Goal: Information Seeking & Learning: Learn about a topic

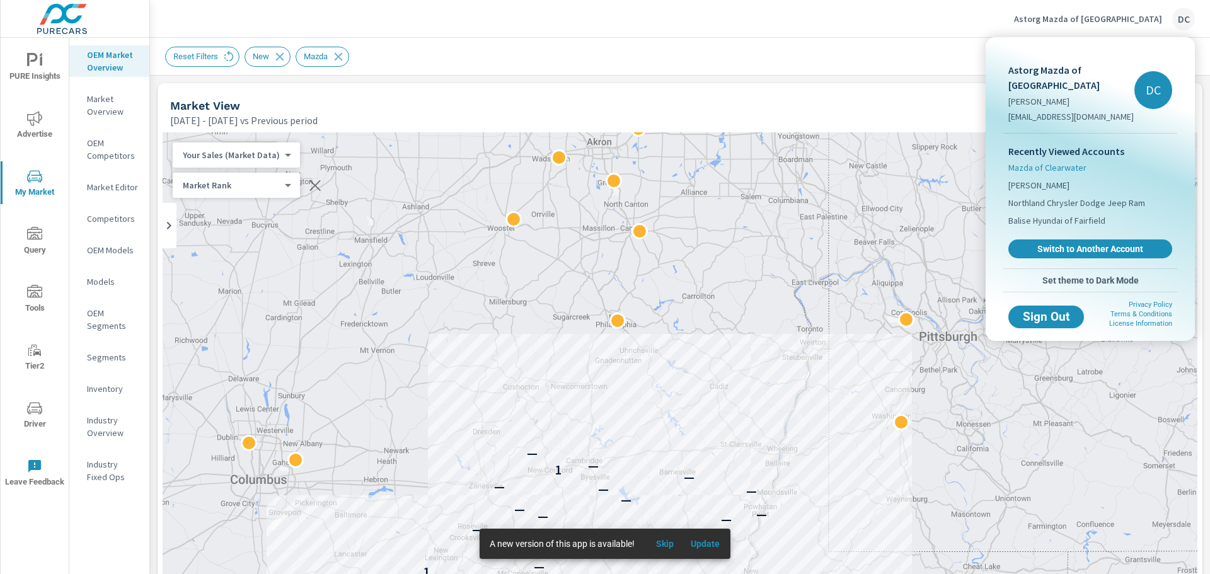
click at [1047, 161] on span "Mazda of Clearwater" at bounding box center [1047, 167] width 78 height 13
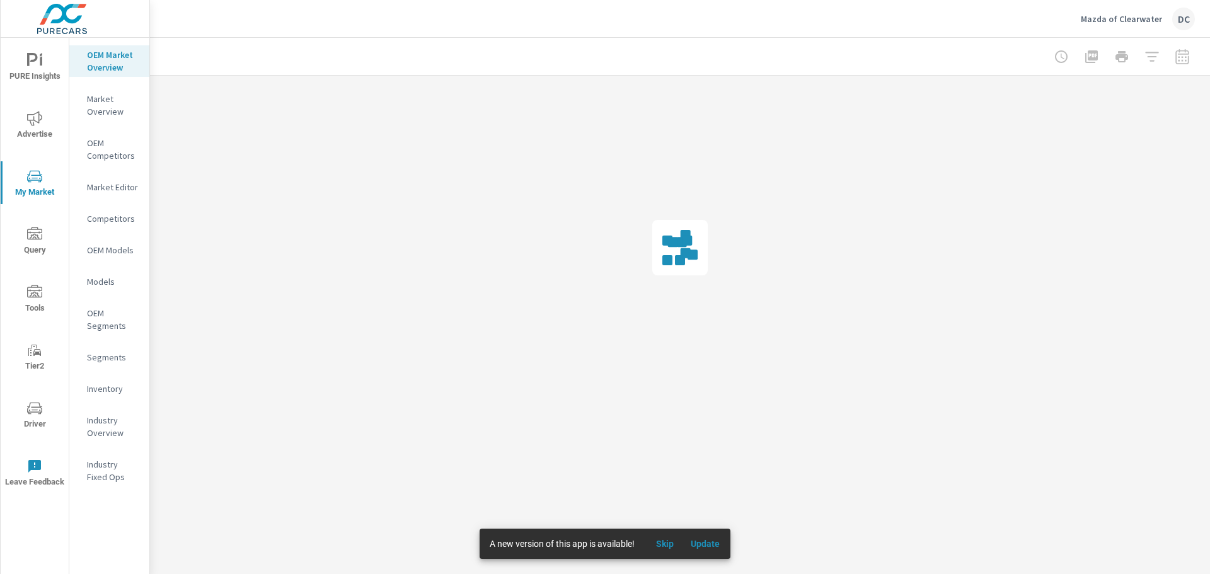
click at [34, 122] on icon "nav menu" at bounding box center [34, 118] width 15 height 15
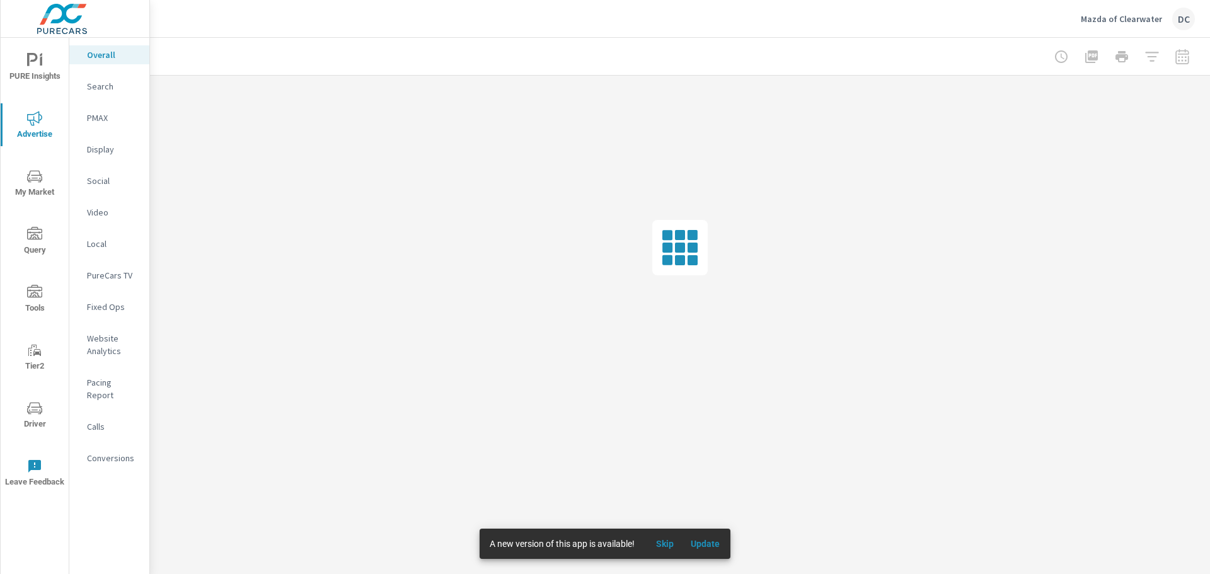
click at [112, 86] on p "Search" at bounding box center [113, 86] width 52 height 13
click at [712, 538] on span "Update" at bounding box center [705, 543] width 30 height 11
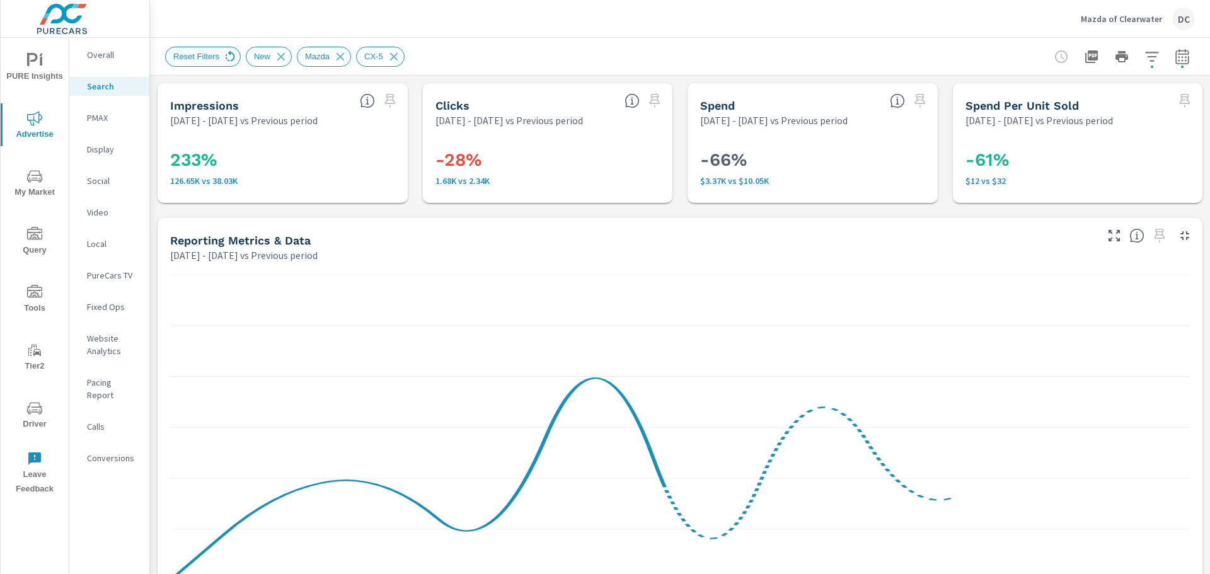
click at [231, 59] on icon at bounding box center [230, 57] width 14 height 14
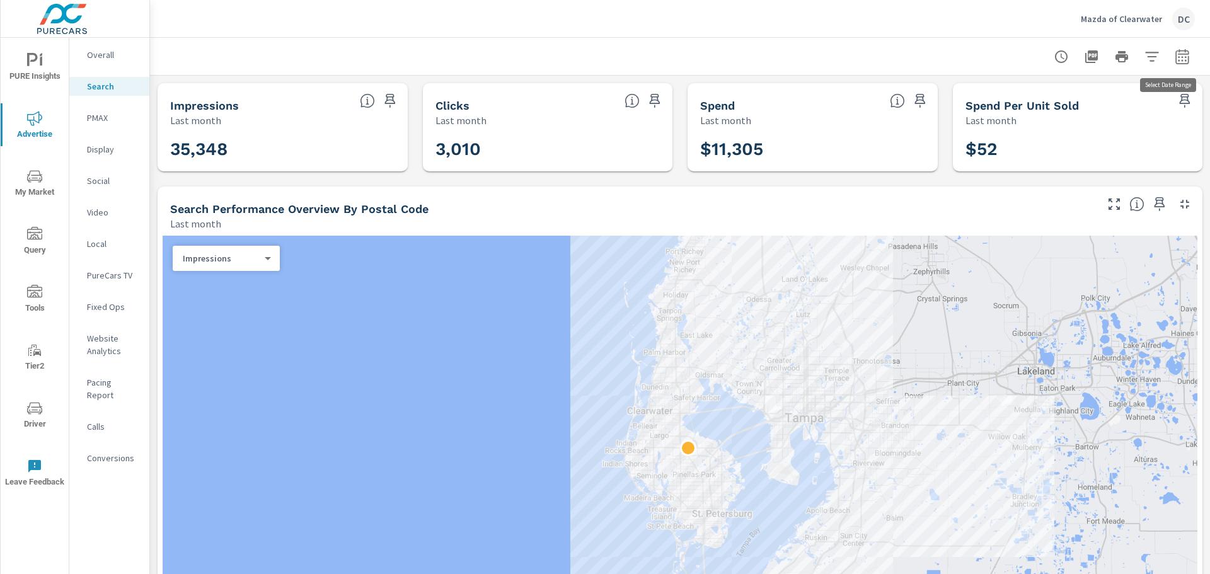
click at [1175, 55] on icon "button" at bounding box center [1181, 56] width 13 height 15
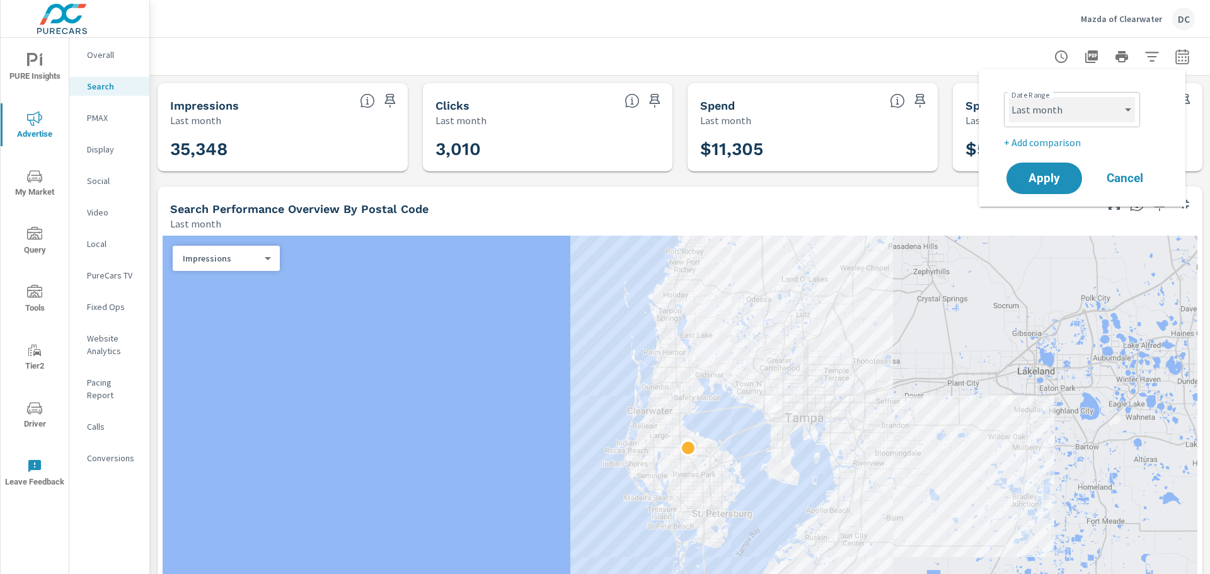
click at [1114, 108] on select "Custom Yesterday Last week Last 7 days Last 14 days Last 30 days Last 45 days L…" at bounding box center [1072, 109] width 126 height 25
click at [1009, 97] on select "Custom Yesterday Last week Last 7 days Last 14 days Last 30 days Last 45 days L…" at bounding box center [1072, 109] width 126 height 25
select select "Last 30 days"
click at [1061, 182] on span "Apply" at bounding box center [1044, 179] width 52 height 12
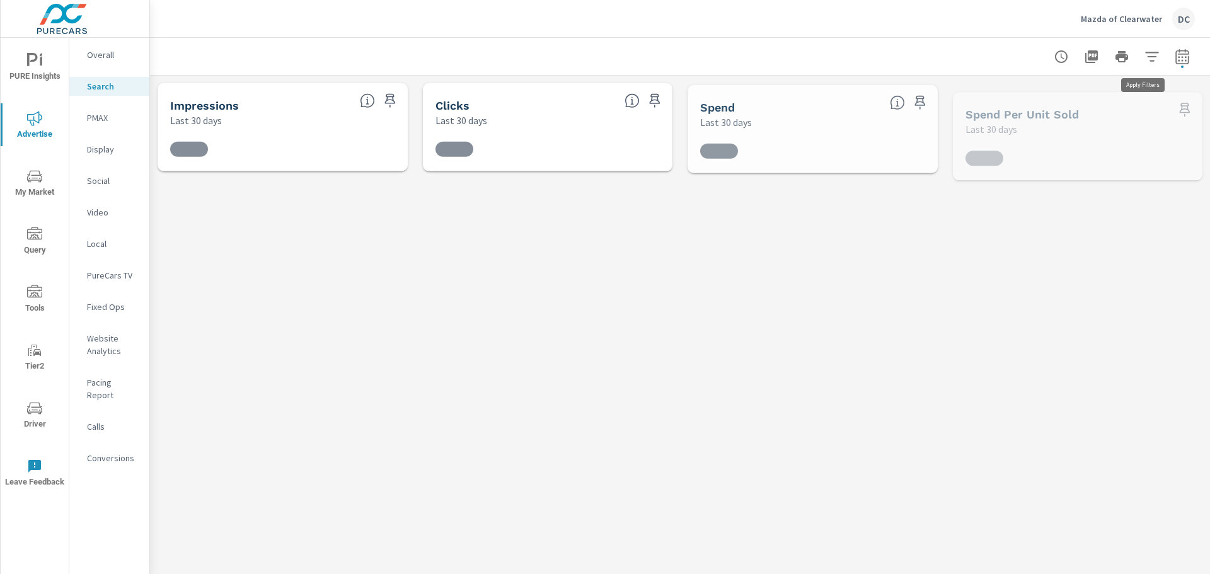
click at [1146, 59] on icon "button" at bounding box center [1152, 56] width 15 height 15
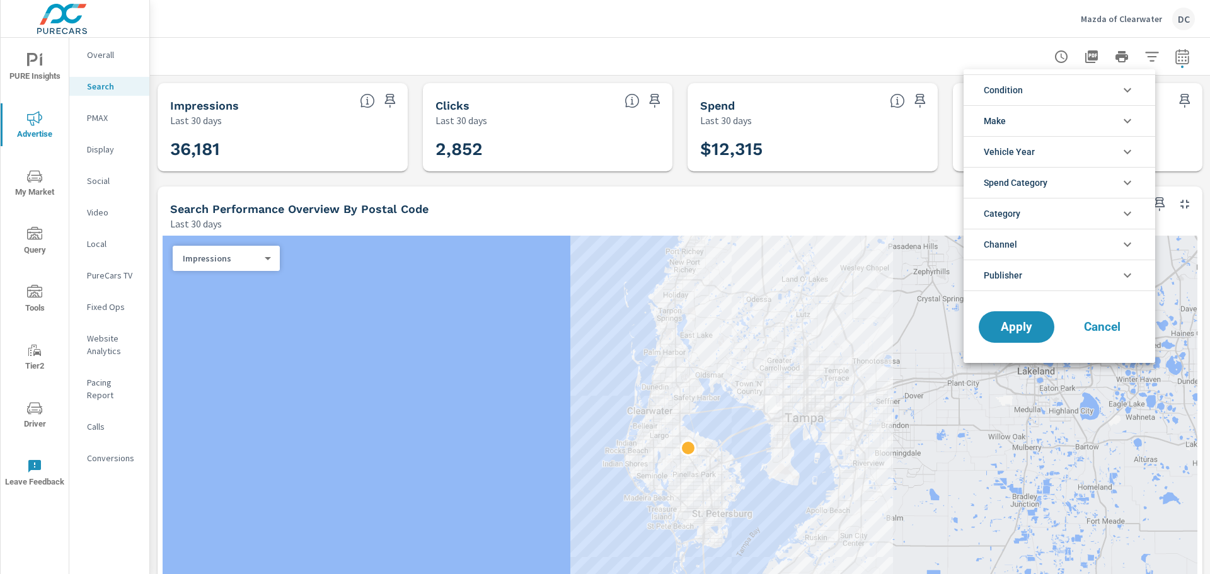
click at [1098, 278] on li "Publisher" at bounding box center [1060, 276] width 192 height 32
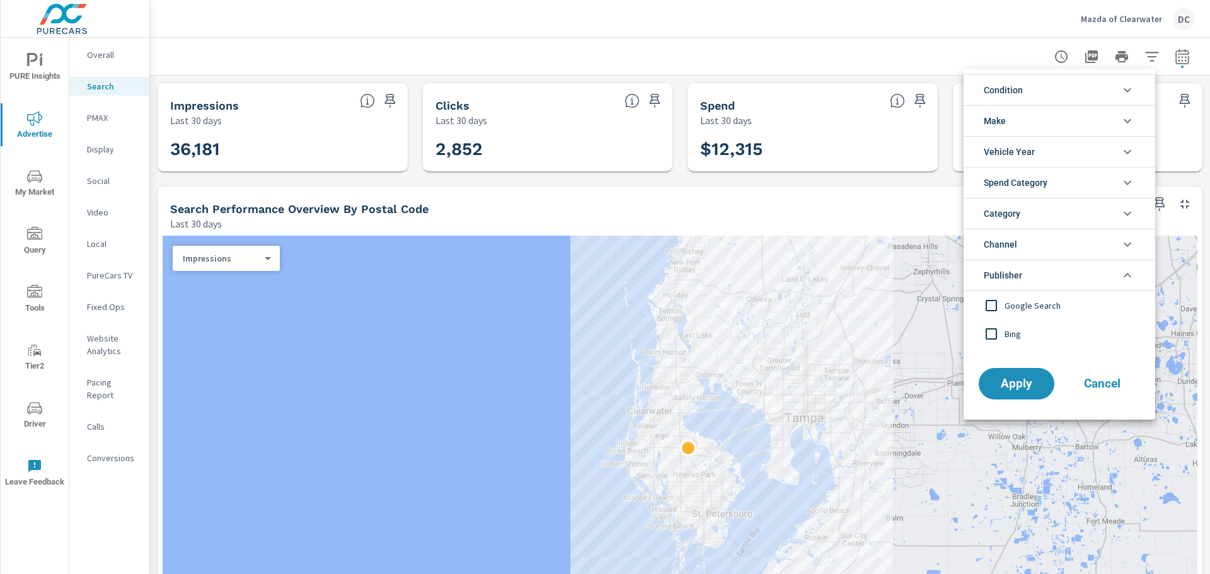
click at [1016, 332] on span "Bing" at bounding box center [1074, 333] width 138 height 15
click at [1025, 393] on button "Apply" at bounding box center [1017, 383] width 78 height 33
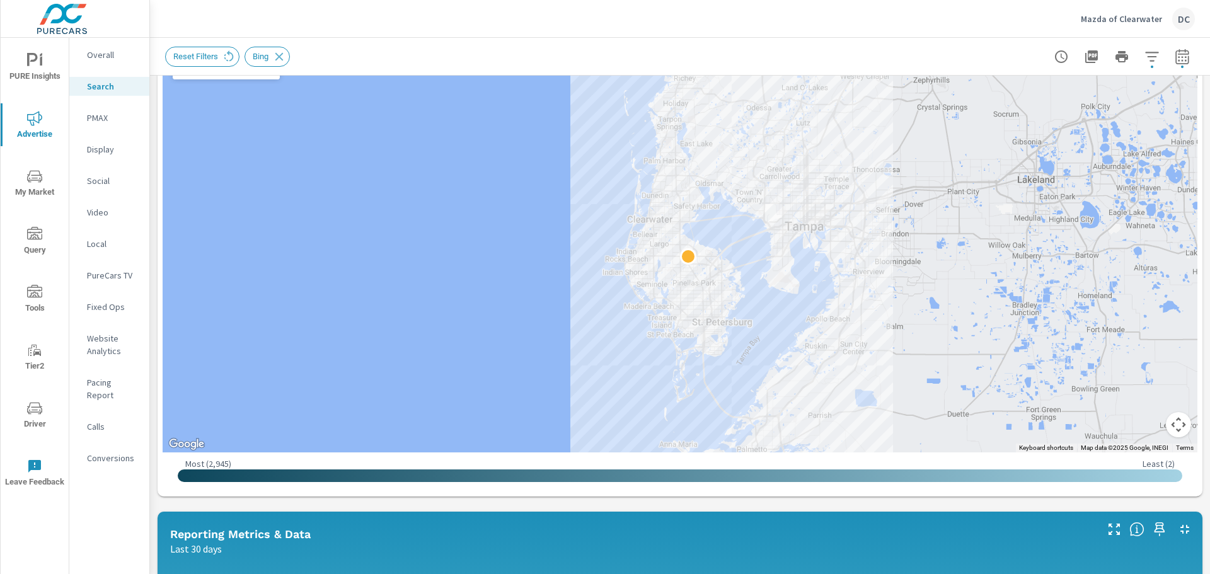
click at [1194, 303] on div "Impressions Last 30 days 23,642 Clicks Last 30 days 321 Spend Last 30 days $636…" at bounding box center [680, 556] width 1060 height 1344
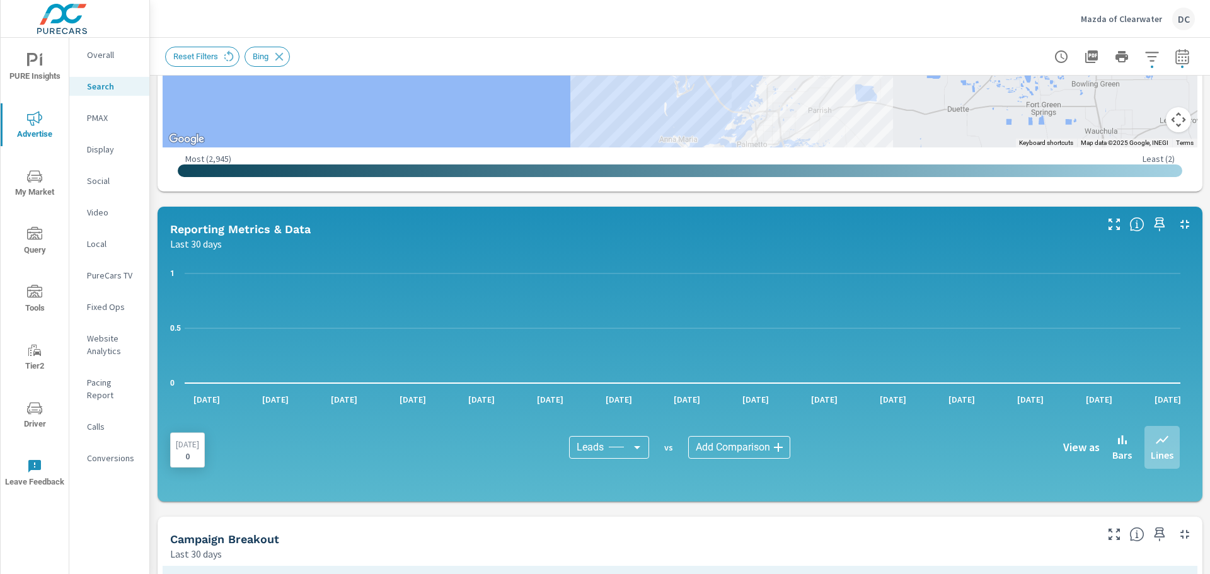
scroll to position [474, 0]
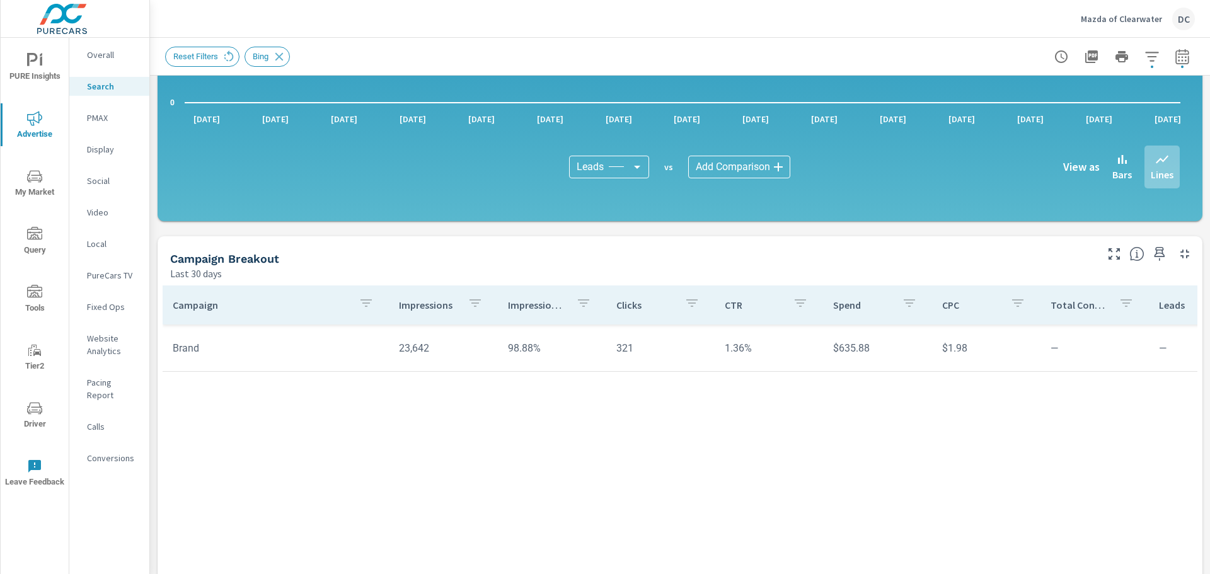
scroll to position [819, 0]
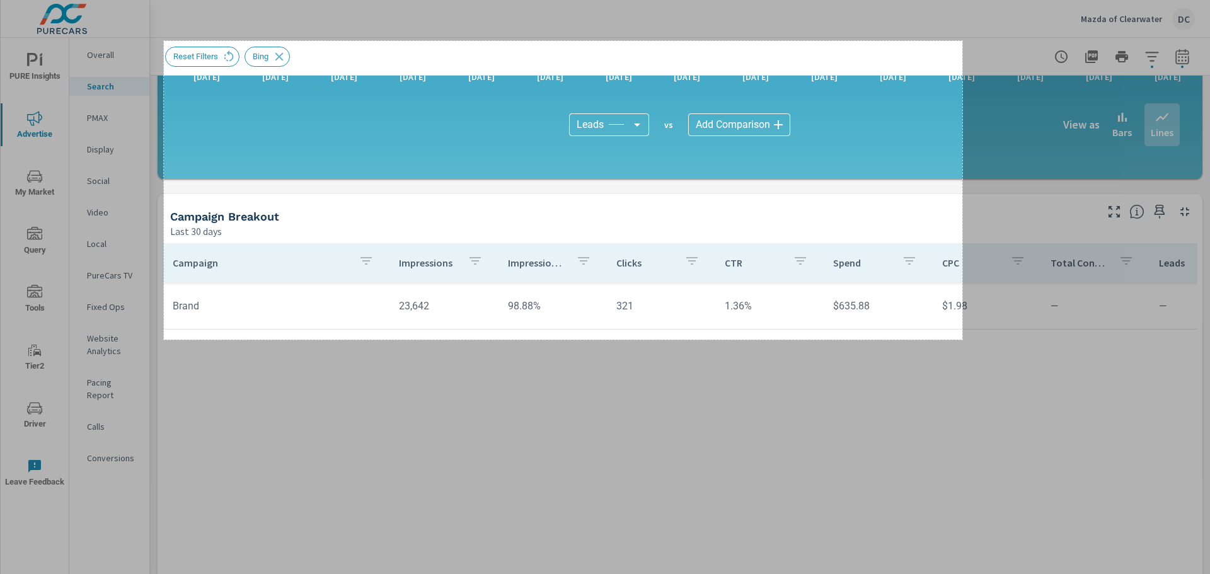
drag, startPoint x: 164, startPoint y: 41, endPoint x: 962, endPoint y: 340, distance: 852.6
click at [962, 340] on div "1267 X 474" at bounding box center [605, 287] width 1210 height 574
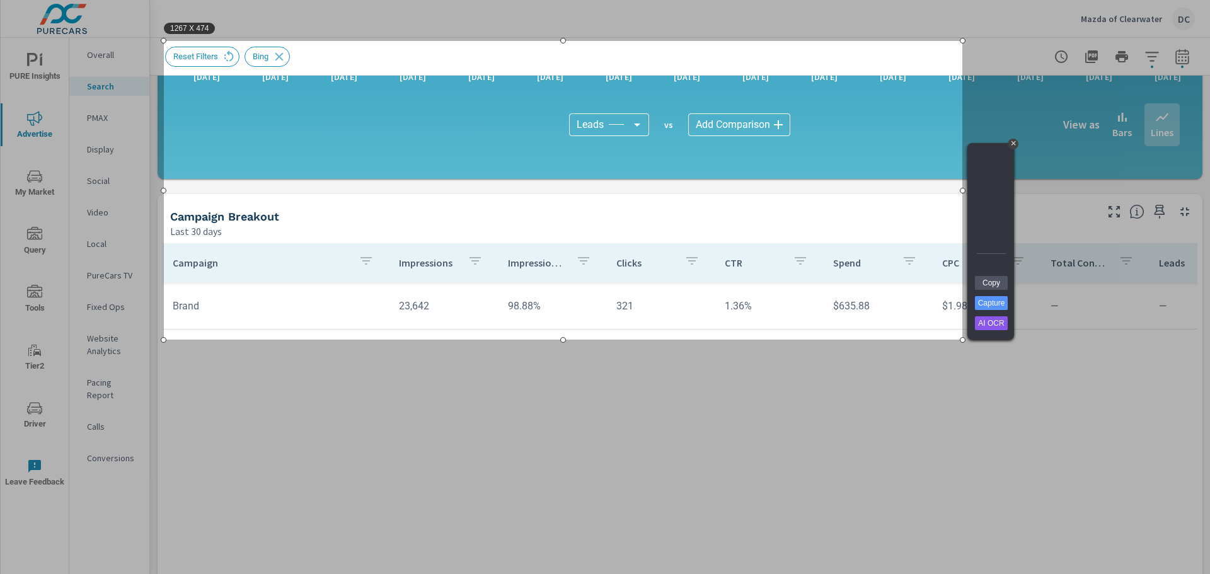
click at [390, 432] on div at bounding box center [687, 457] width 1046 height 234
click at [1013, 144] on div "+" at bounding box center [1013, 144] width 11 height 11
